Goal: Task Accomplishment & Management: Use online tool/utility

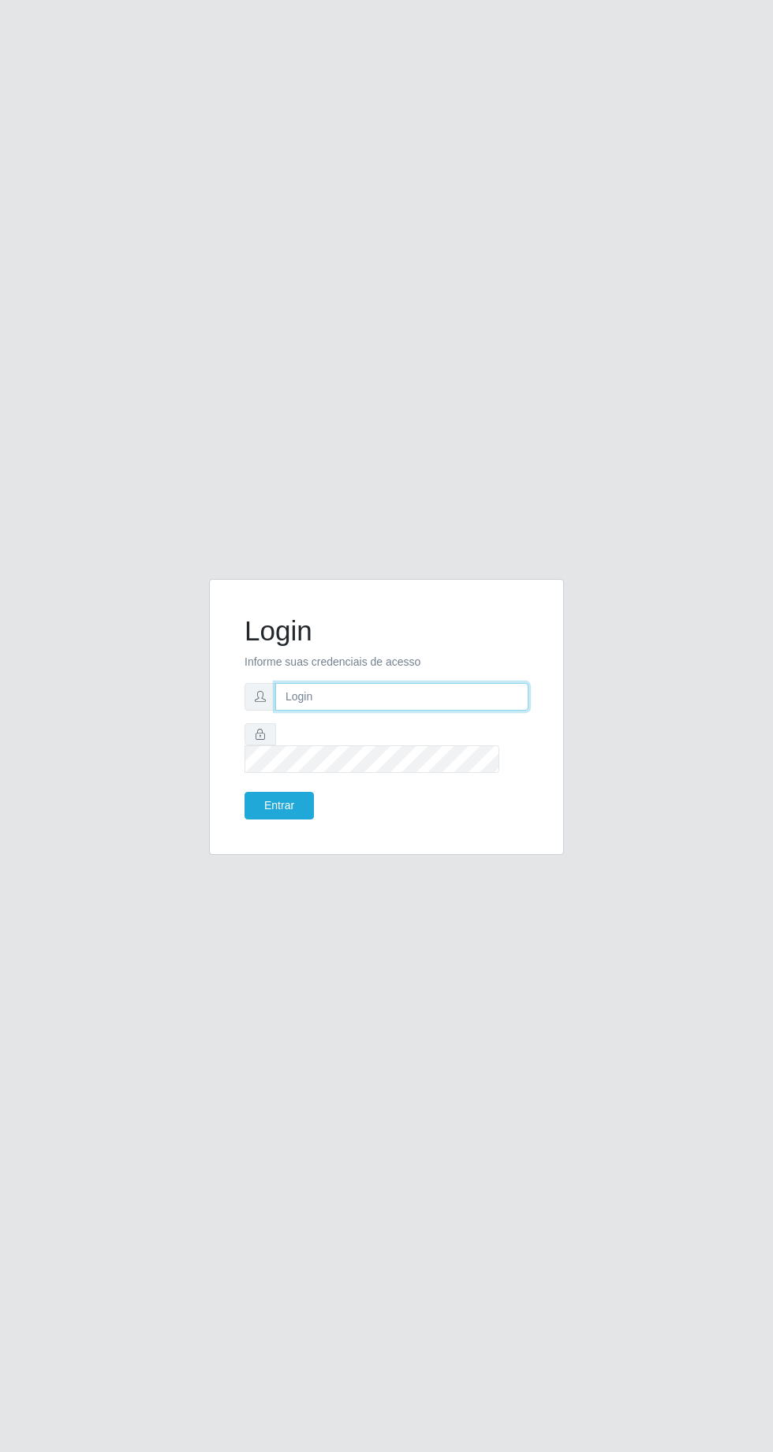
click at [413, 711] on input "text" at bounding box center [401, 697] width 253 height 28
type input "[EMAIL_ADDRESS][DOMAIN_NAME]"
click at [245, 792] on button "Entrar" at bounding box center [279, 806] width 69 height 28
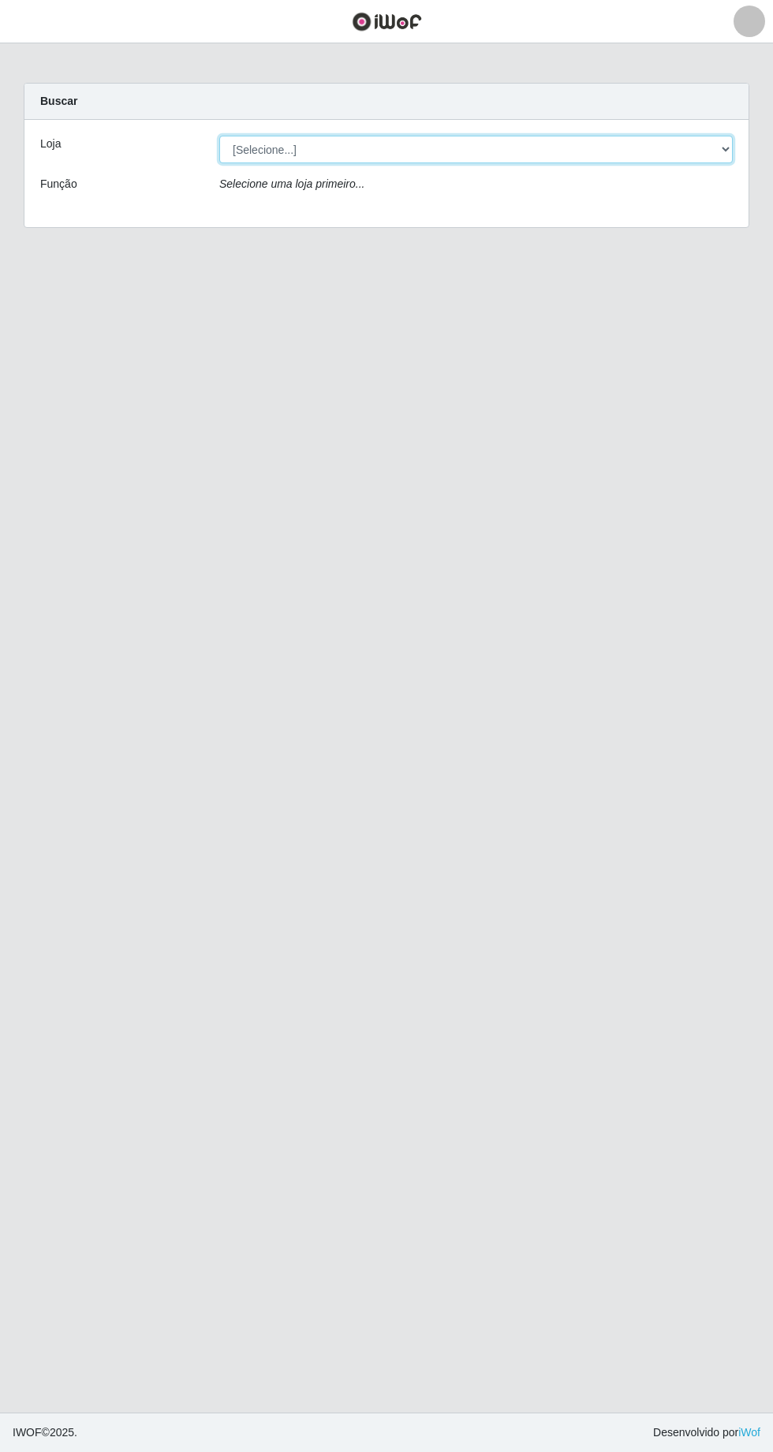
click at [660, 136] on select "[Selecione...] Leta - Arco-Mix Cohab" at bounding box center [476, 150] width 514 height 28
select select "480"
click at [634, 150] on select "[Selecione...] Leta - Arco-Mix Cohab" at bounding box center [476, 150] width 514 height 28
select select "480"
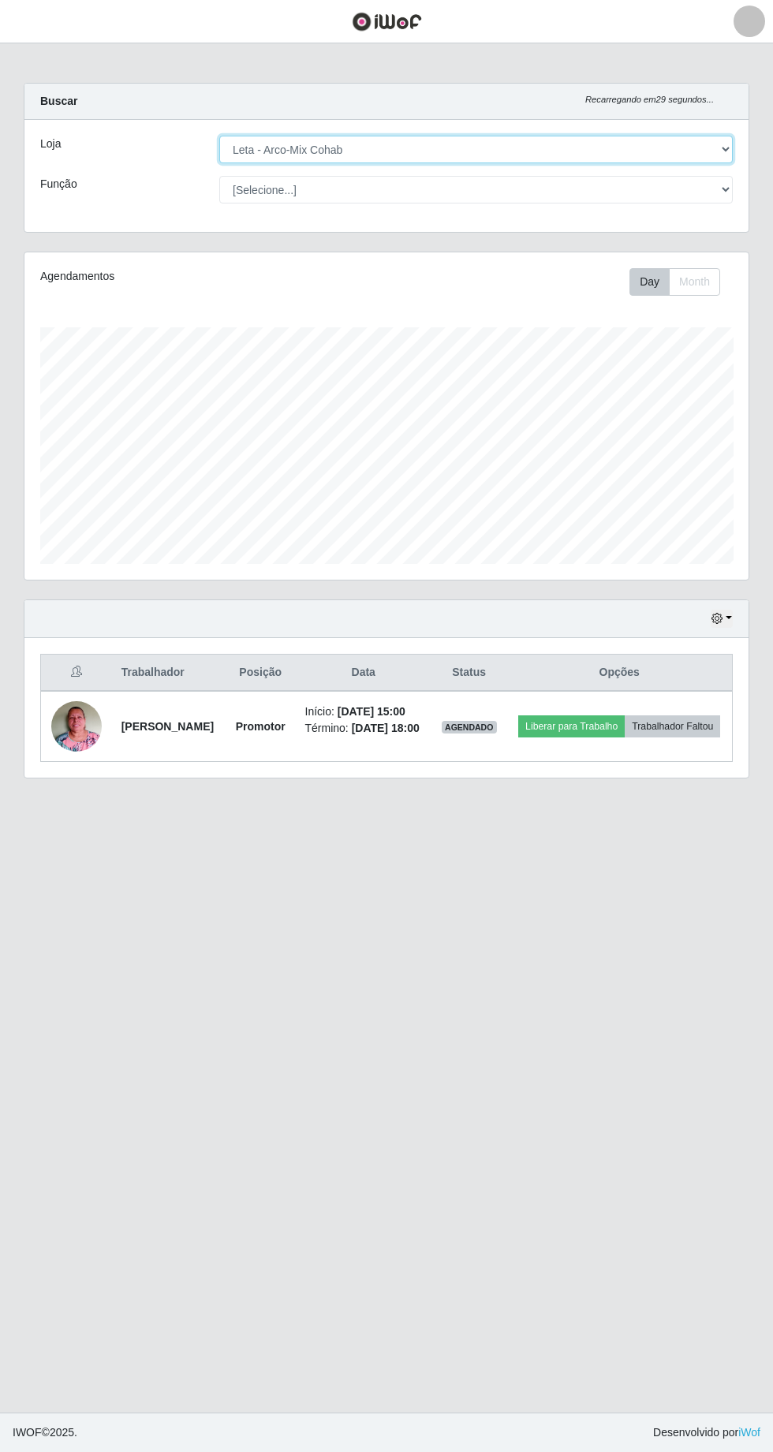
scroll to position [327, 724]
click at [625, 724] on button "Liberar para Trabalho" at bounding box center [571, 727] width 107 height 22
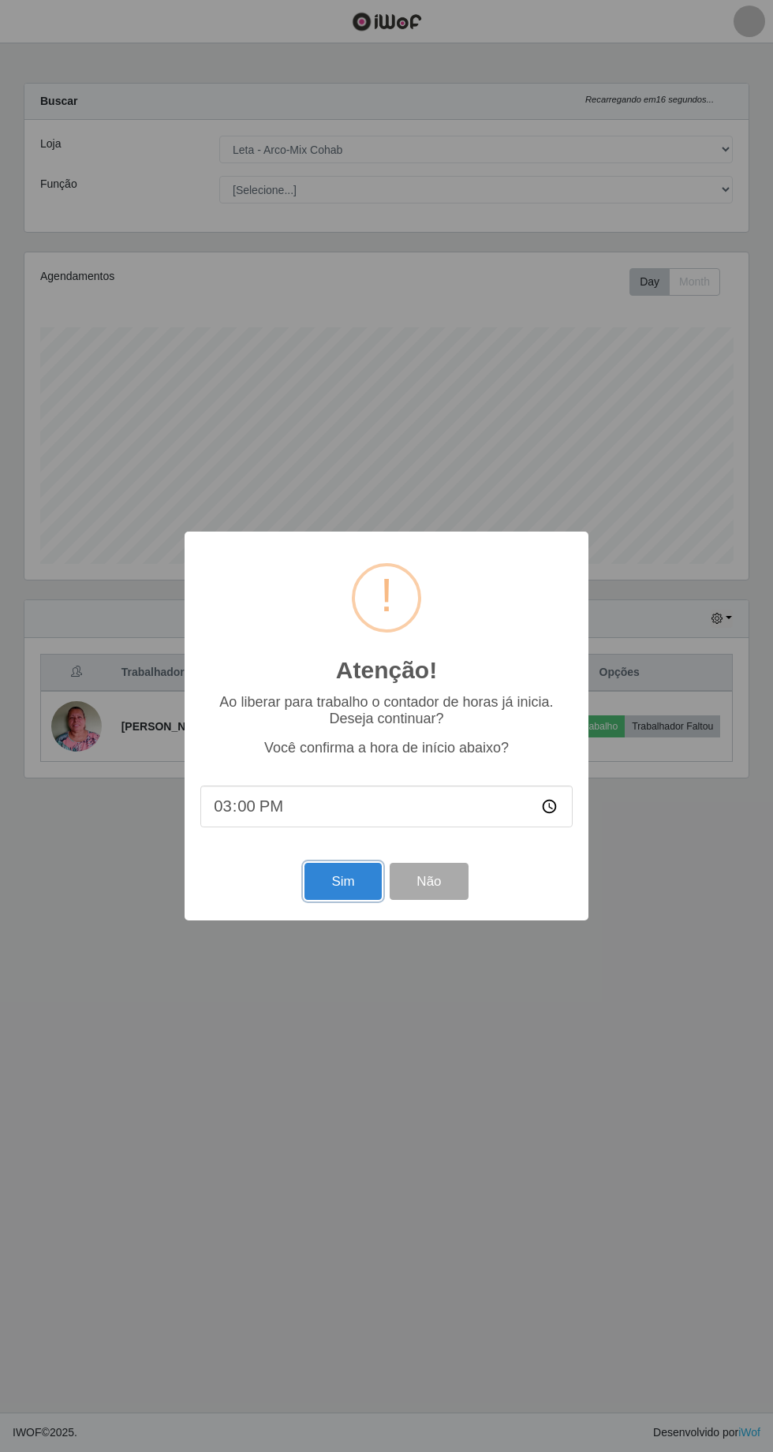
click at [321, 877] on button "Sim" at bounding box center [343, 881] width 77 height 37
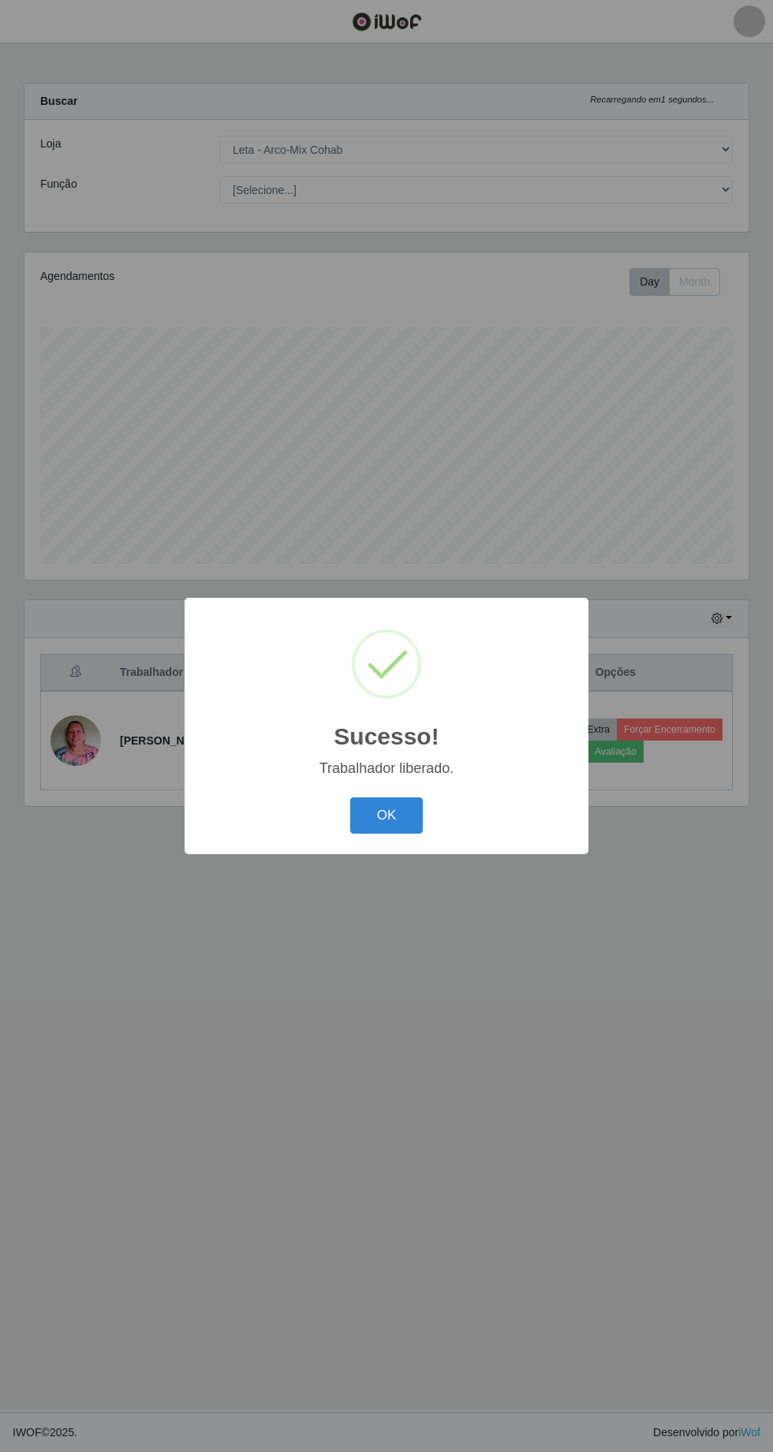
click at [390, 813] on button "OK" at bounding box center [386, 816] width 73 height 37
